Goal: Information Seeking & Learning: Learn about a topic

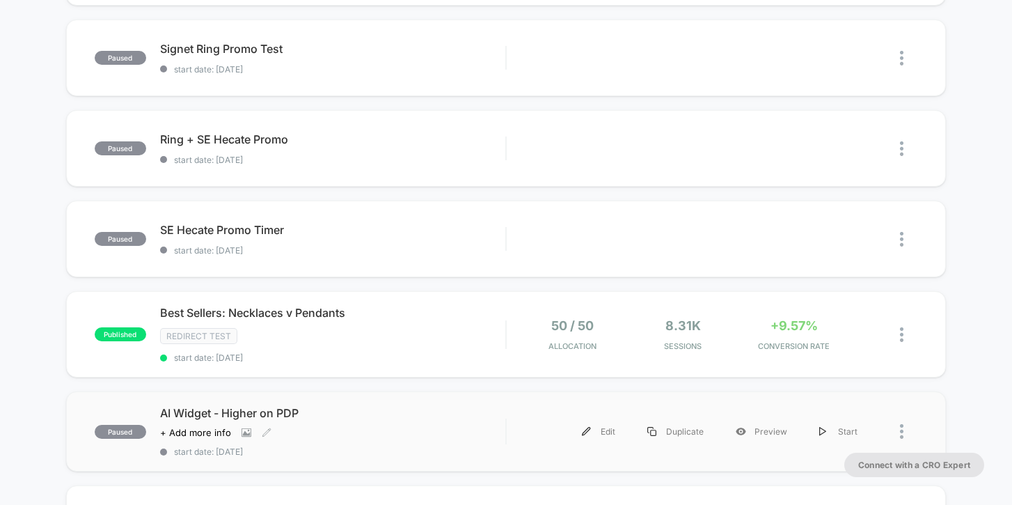
scroll to position [358, 0]
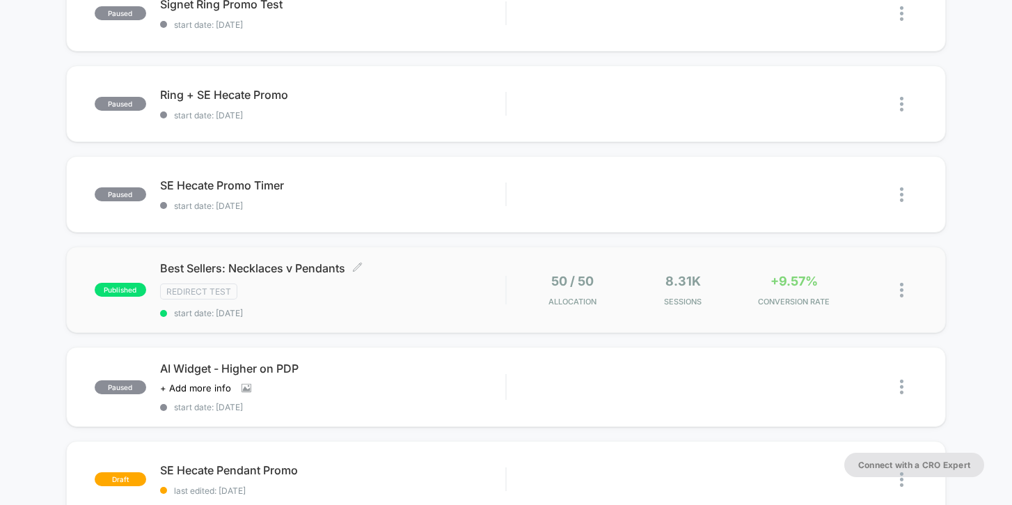
click at [358, 276] on div "Best Sellers: Necklaces v Pendants Click to edit experience details Click to ed…" at bounding box center [333, 289] width 346 height 57
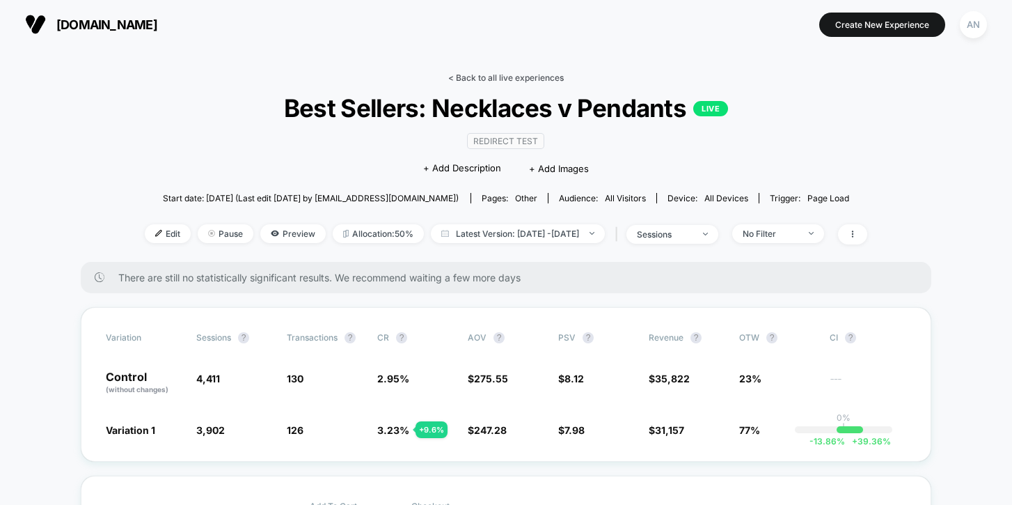
click at [505, 74] on link "< Back to all live experiences" at bounding box center [506, 77] width 116 height 10
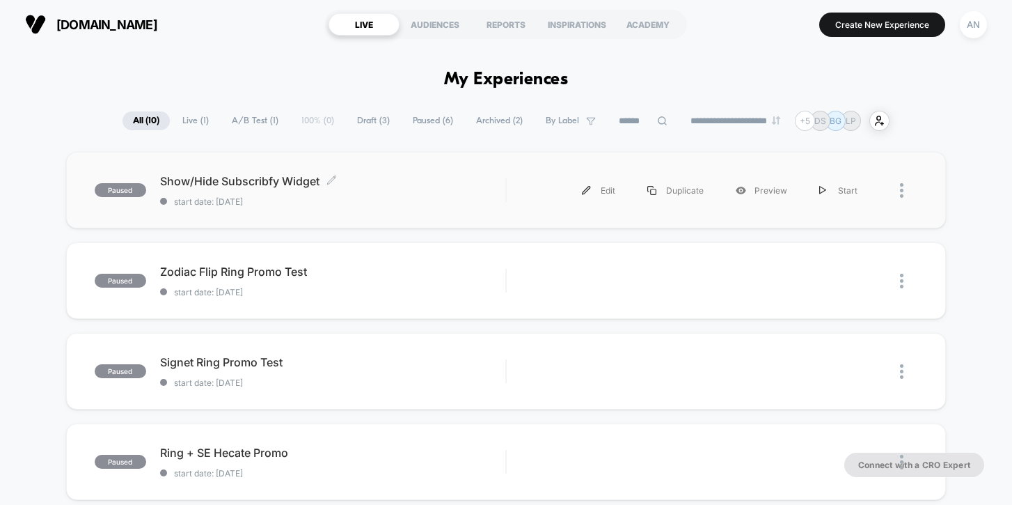
click at [373, 194] on div "Show/Hide Subscribfy Widget Click to edit experience details Click to edit expe…" at bounding box center [333, 190] width 346 height 33
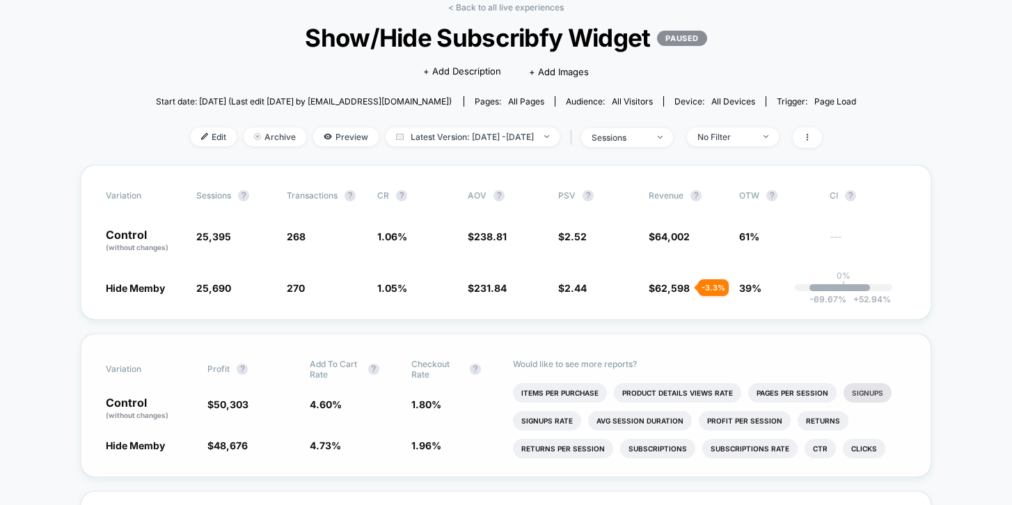
scroll to position [86, 0]
